Goal: Transaction & Acquisition: Book appointment/travel/reservation

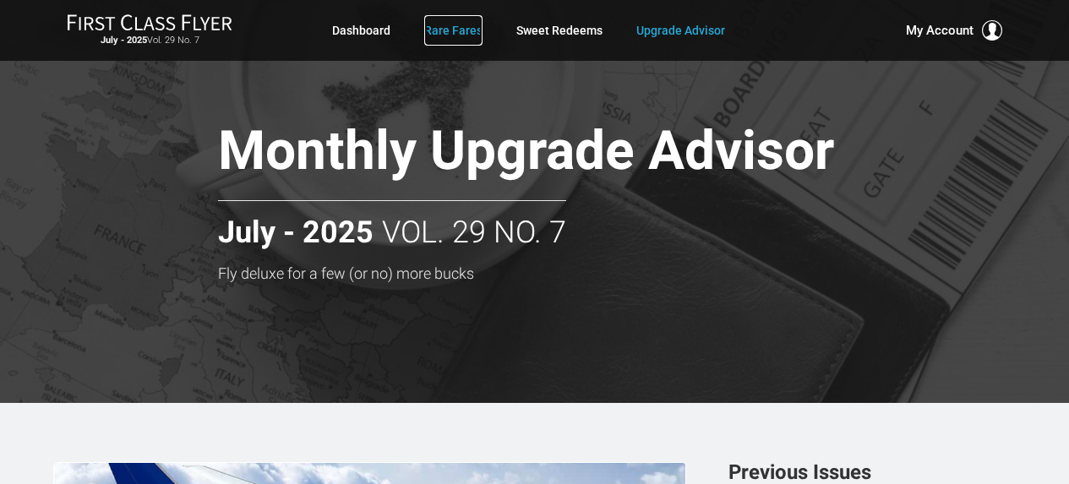
click at [461, 21] on link "Rare Fares" at bounding box center [453, 30] width 58 height 30
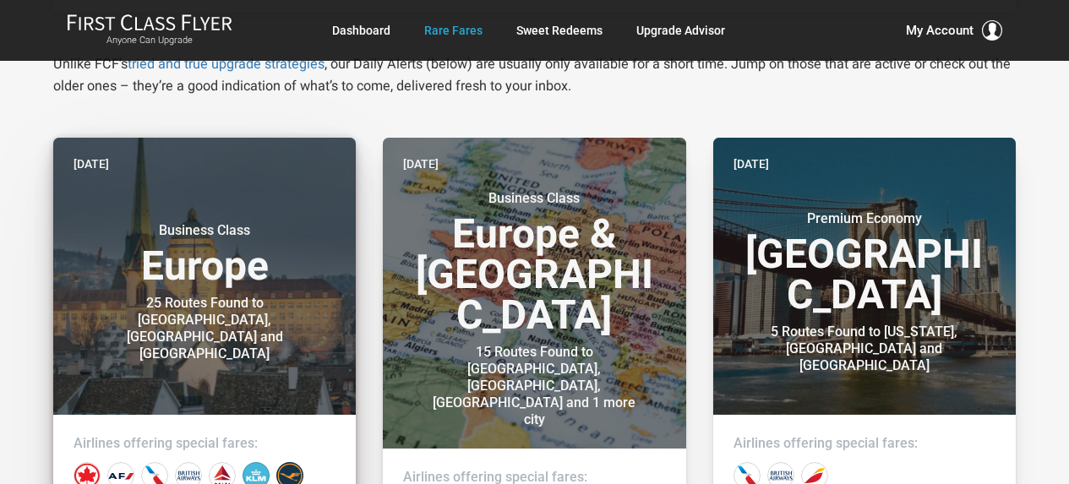
scroll to position [338, 0]
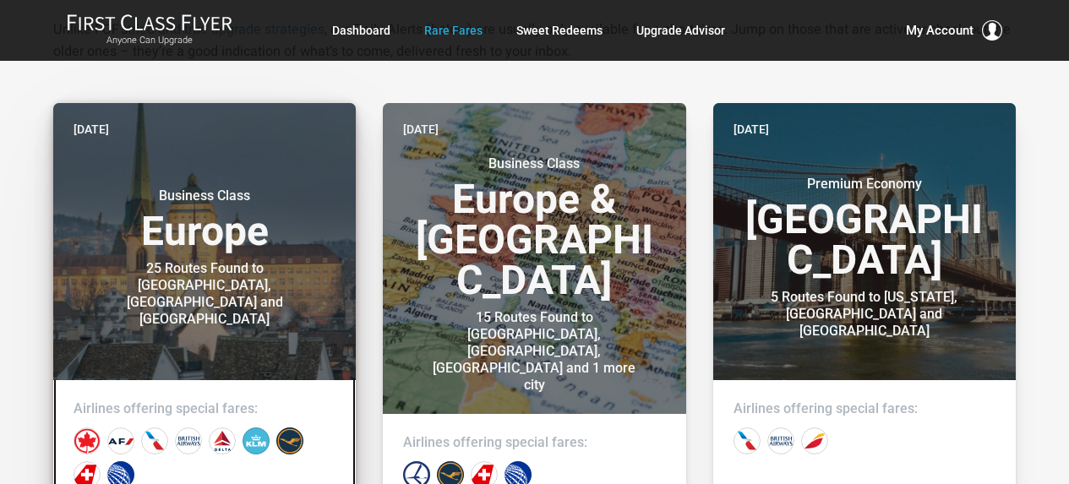
click at [238, 197] on div "Business Class Europe 25 Routes Found to Geneva, Zurich and Basel" at bounding box center [205, 249] width 262 height 157
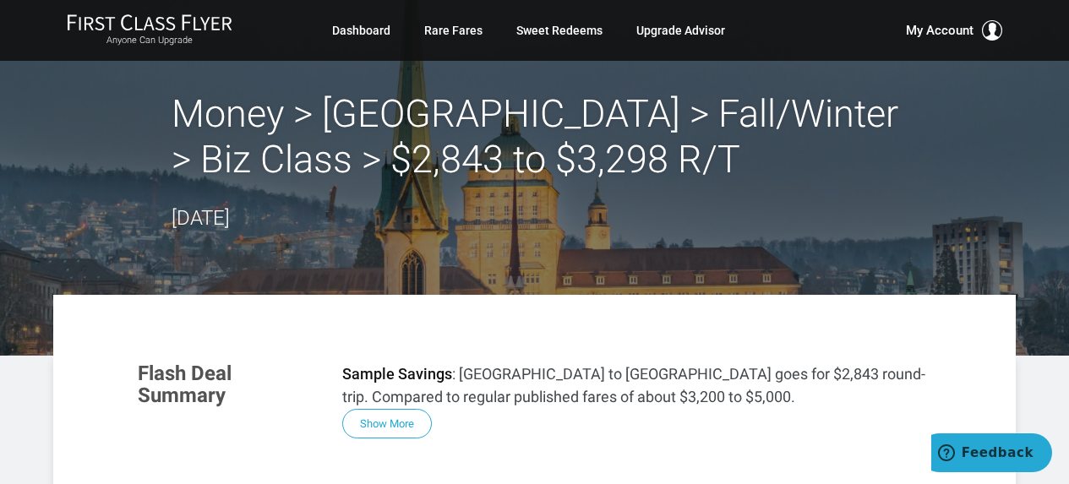
click at [392, 427] on button "Show More" at bounding box center [387, 424] width 90 height 30
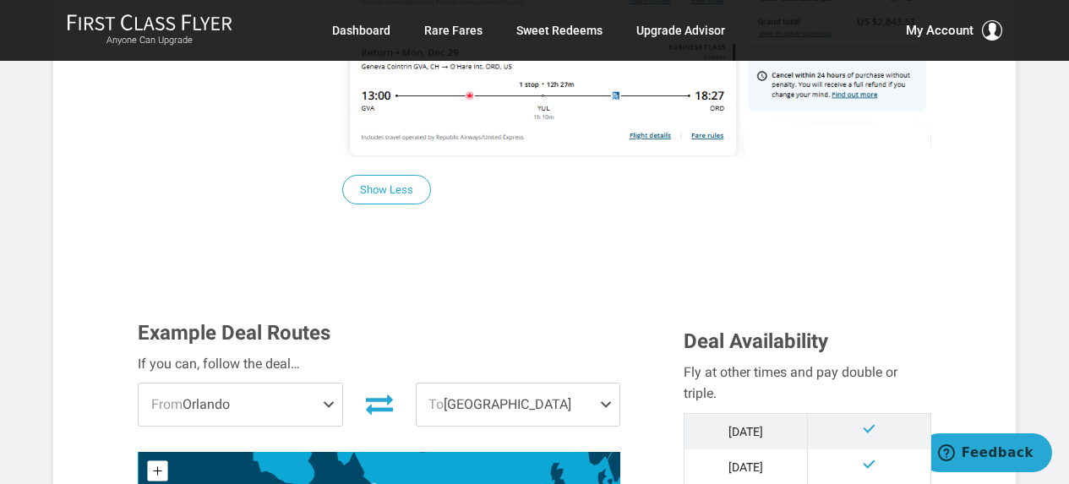
scroll to position [1775, 0]
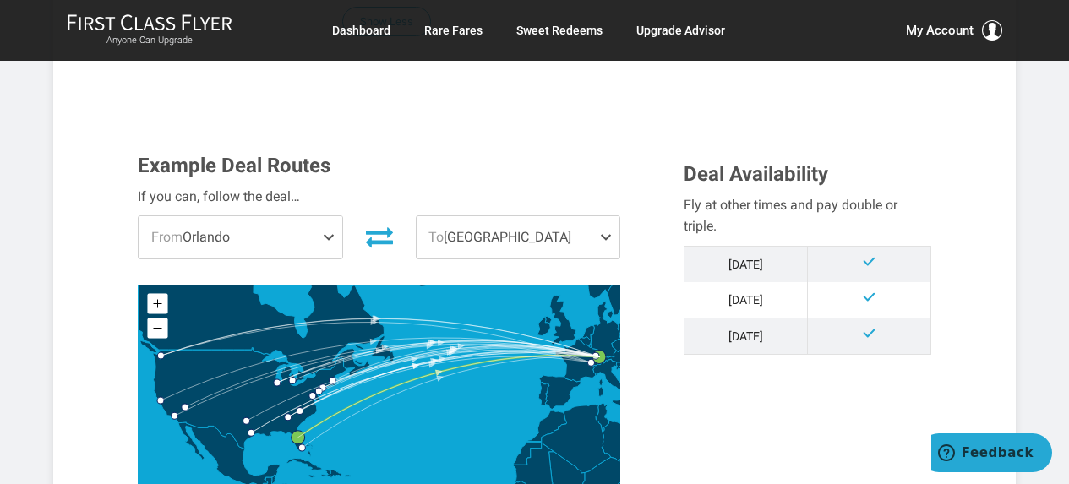
click at [516, 229] on span "To Zurich" at bounding box center [518, 237] width 203 height 42
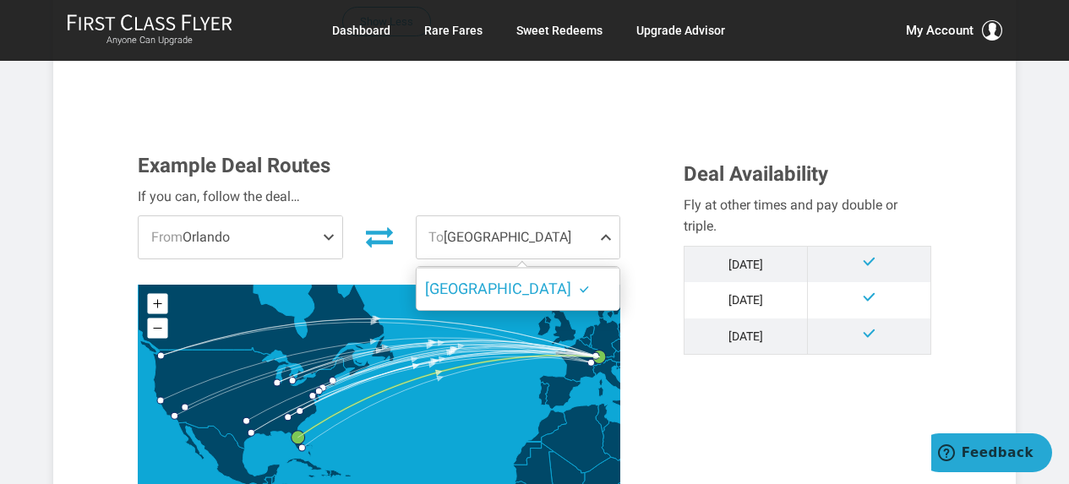
click at [588, 155] on section "Example Deal Routes If you can, follow the deal… From Orlando Chicago Orlando N…" at bounding box center [535, 353] width 828 height 430
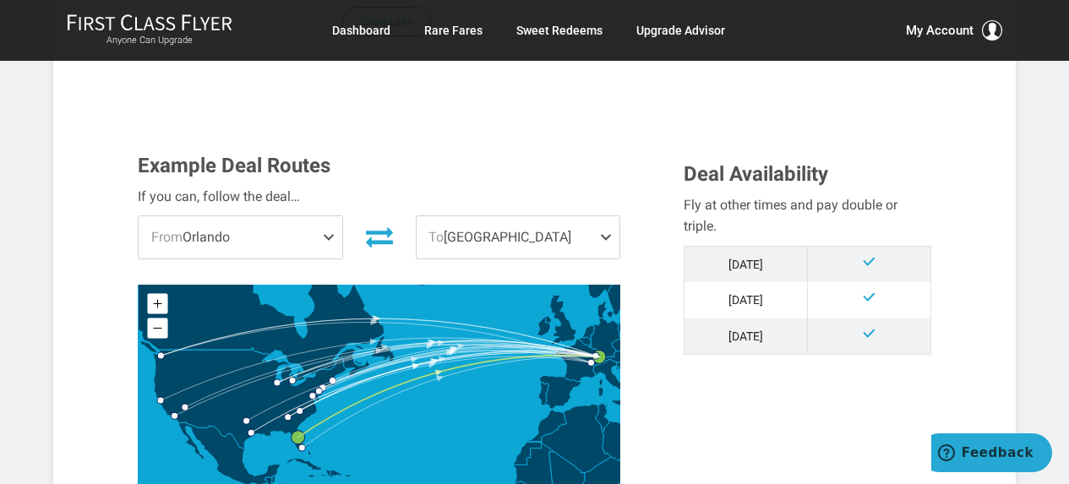
click at [267, 254] on span "From Orlando" at bounding box center [240, 237] width 203 height 42
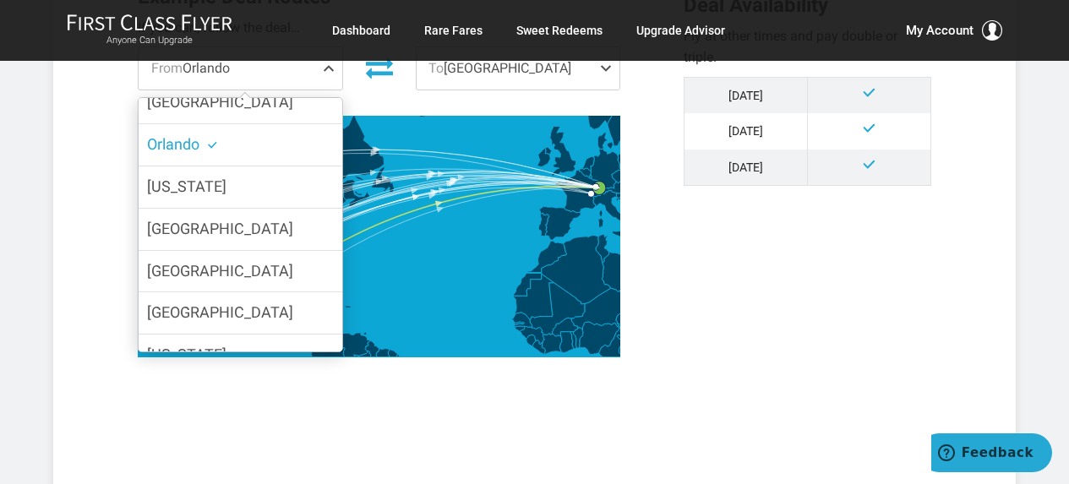
scroll to position [0, 0]
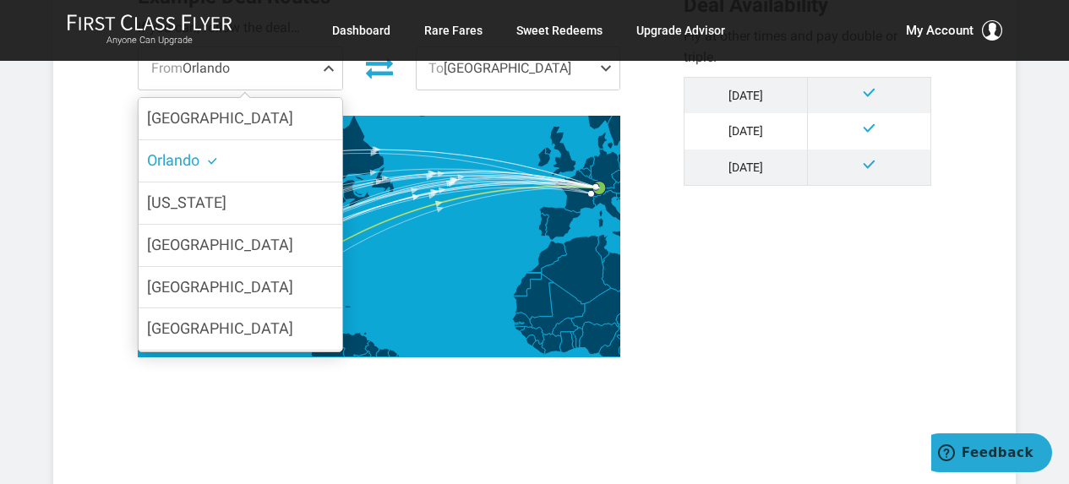
click at [722, 337] on div "Example Deal Routes If you can, follow the deal… From Orlando Chicago Orlando N…" at bounding box center [534, 184] width 819 height 396
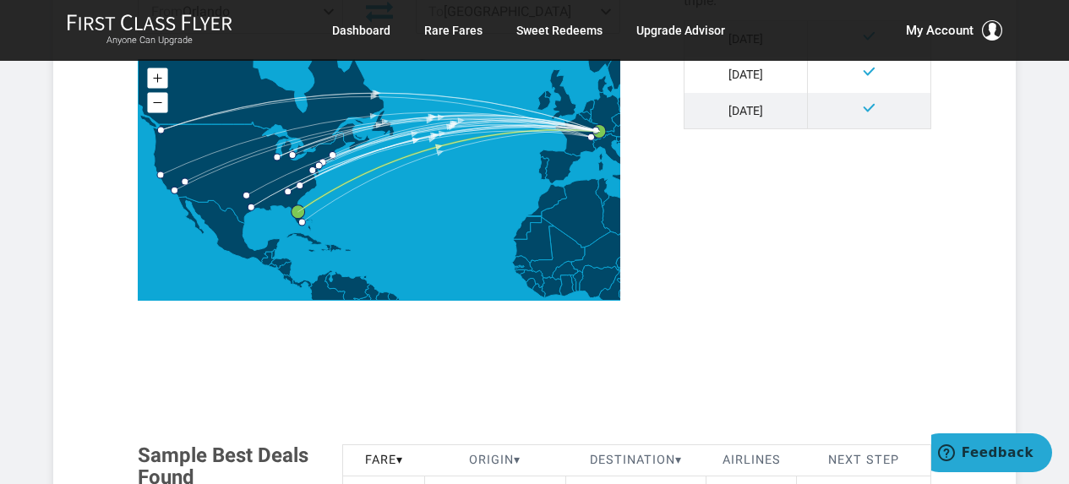
scroll to position [2282, 0]
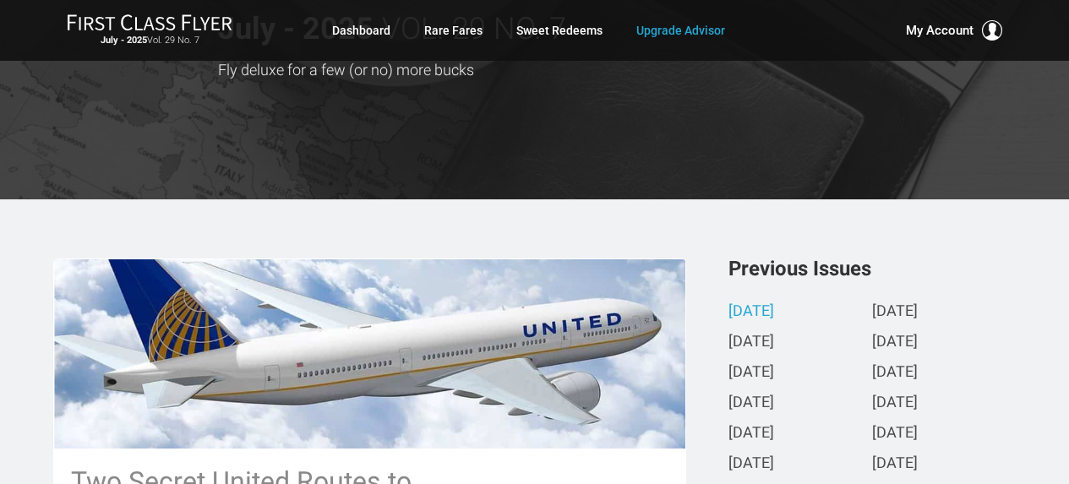
scroll to position [338, 0]
